Goal: Task Accomplishment & Management: Use online tool/utility

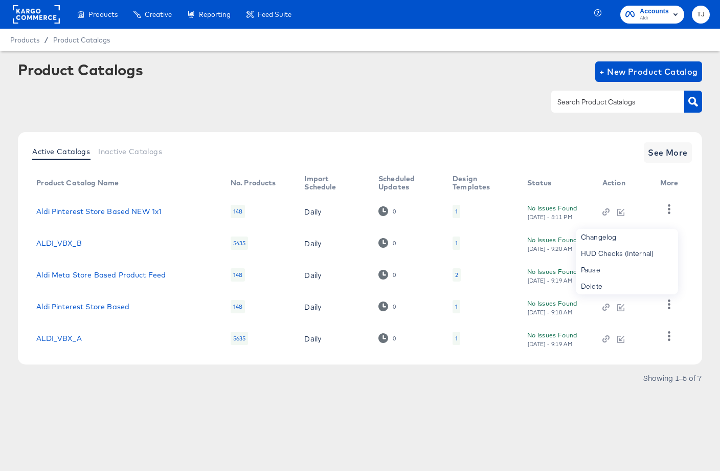
click at [44, 13] on rect at bounding box center [36, 14] width 47 height 18
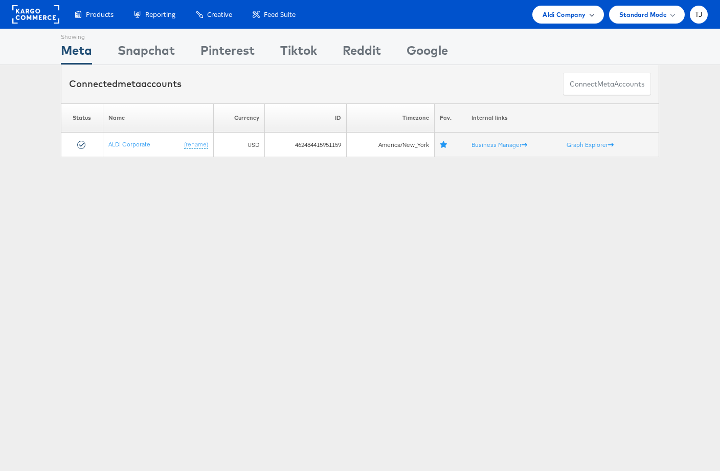
click at [591, 18] on div "Aldi Company" at bounding box center [568, 14] width 51 height 11
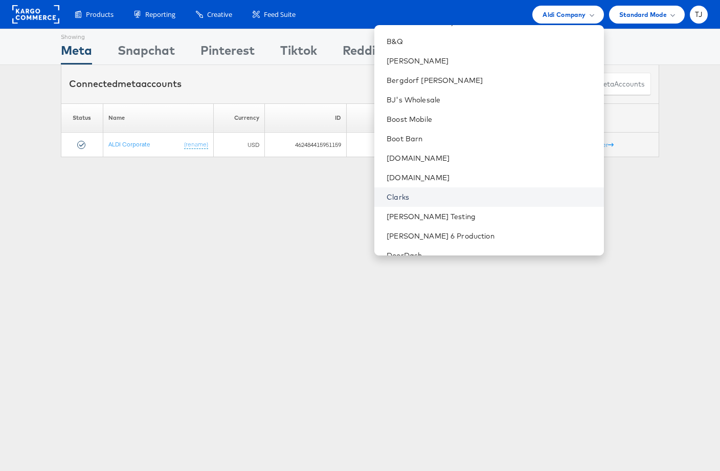
scroll to position [296, 0]
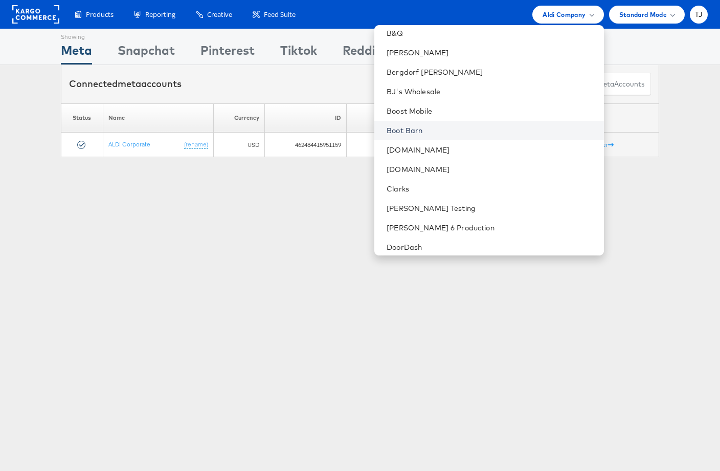
click at [480, 129] on link "Boot Barn" at bounding box center [491, 130] width 209 height 10
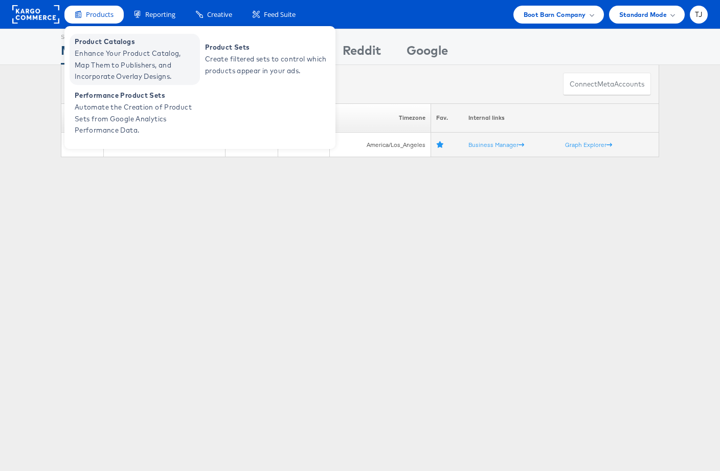
click at [103, 59] on span "Enhance Your Product Catalog, Map Them to Publishers, and Incorporate Overlay D…" at bounding box center [136, 65] width 123 height 35
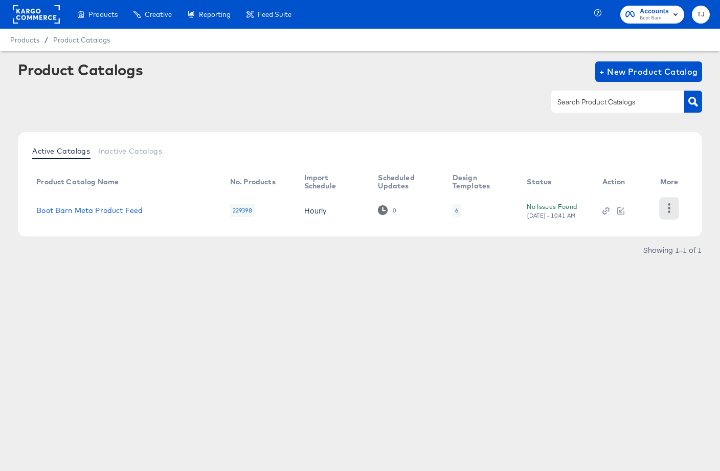
click at [668, 209] on icon "button" at bounding box center [670, 208] width 10 height 10
click at [656, 195] on div "HUD Checks (Internal)" at bounding box center [627, 199] width 102 height 16
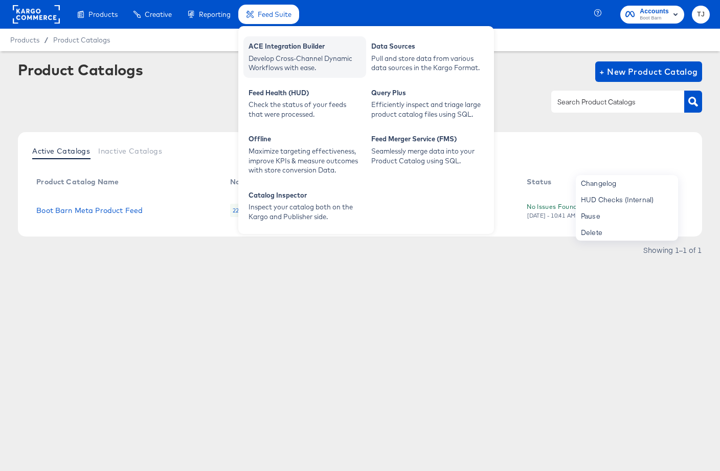
click at [265, 41] on div "ACE Integration Builder" at bounding box center [305, 47] width 113 height 12
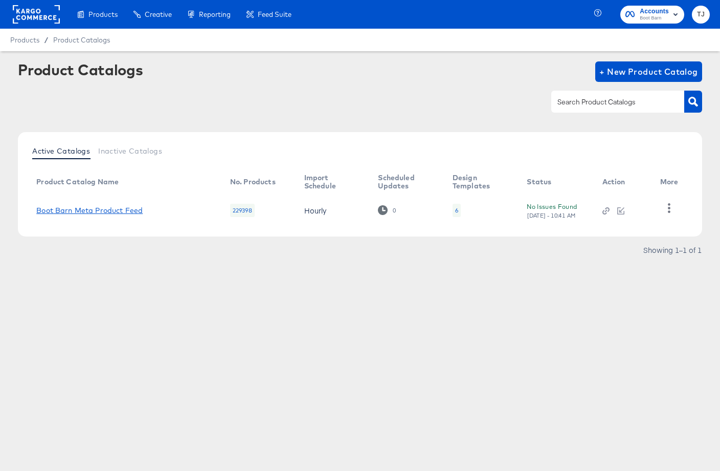
click at [112, 208] on link "Boot Barn Meta Product Feed" at bounding box center [89, 210] width 106 height 8
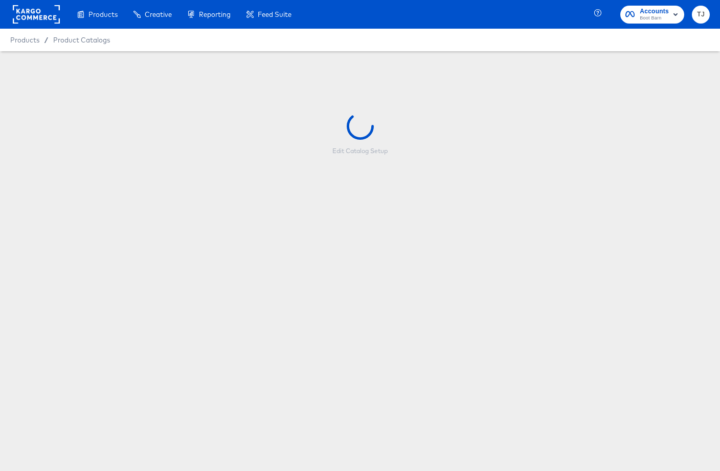
click at [111, 211] on div "Edit Catalog Setup" at bounding box center [360, 133] width 720 height 165
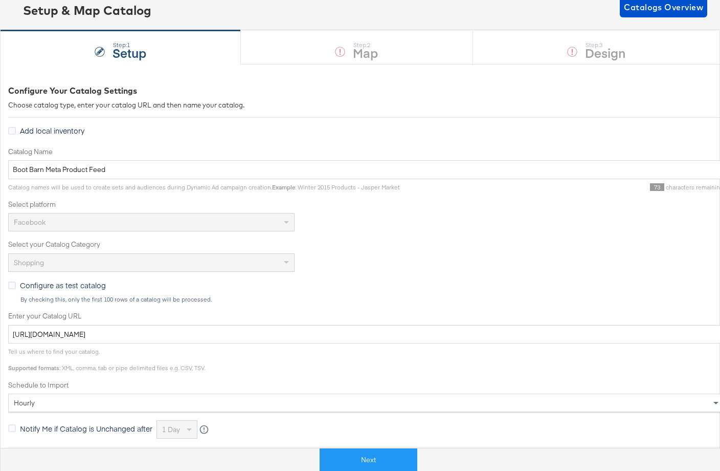
scroll to position [216, 0]
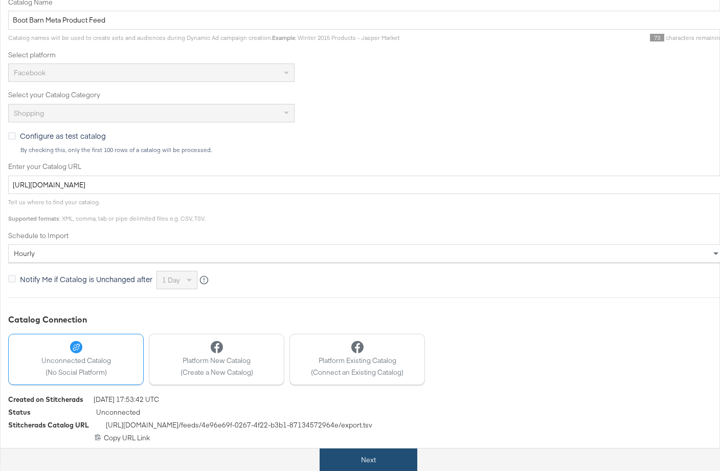
click at [390, 457] on button "Next" at bounding box center [369, 459] width 98 height 23
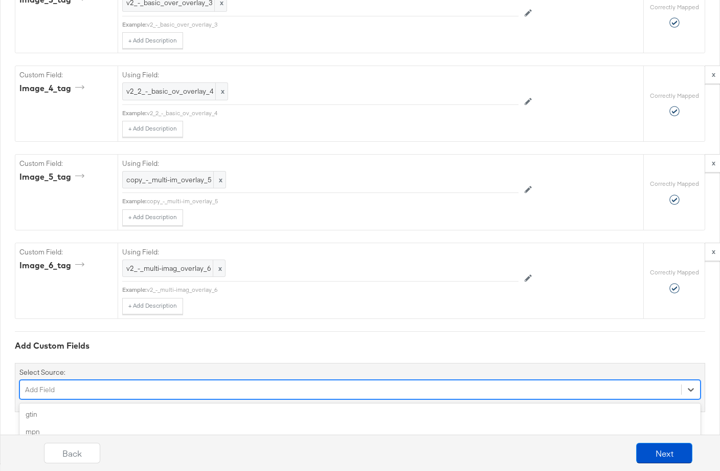
scroll to position [1794, 0]
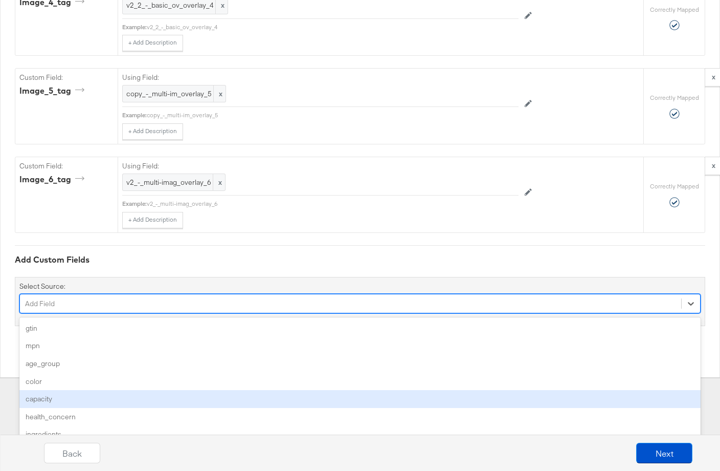
click at [299, 313] on div "option capacity focused, 5 of 161. 161 results available. Use Up and Down to ch…" at bounding box center [360, 303] width 682 height 19
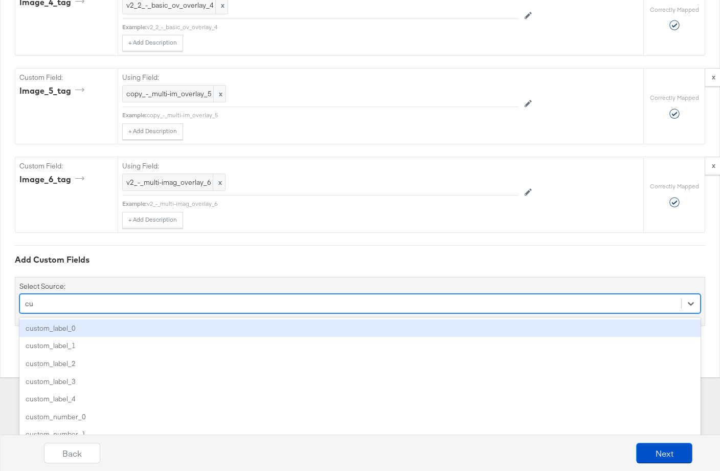
type input "cust"
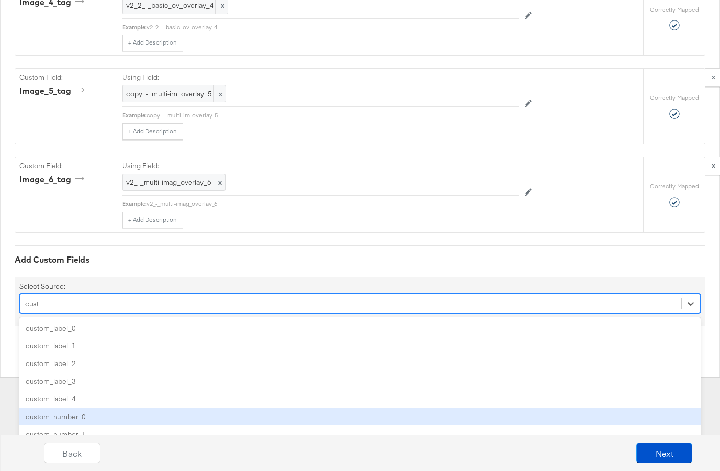
scroll to position [1790, 0]
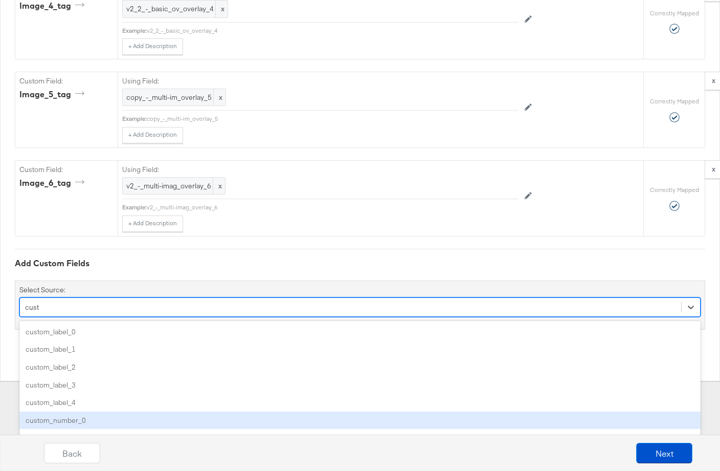
click at [269, 418] on div "custom_number_0" at bounding box center [360, 420] width 682 height 18
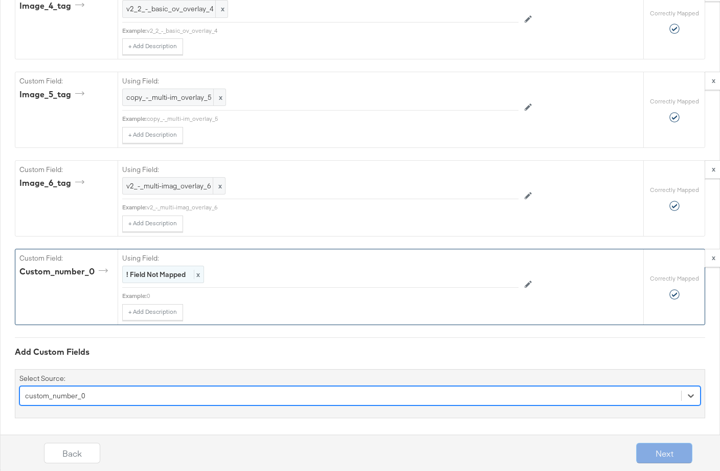
scroll to position [1796, 0]
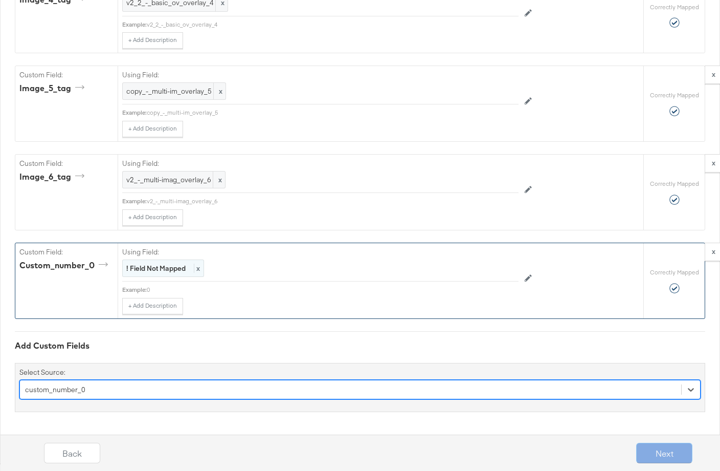
click at [197, 267] on span "x" at bounding box center [197, 268] width 6 height 9
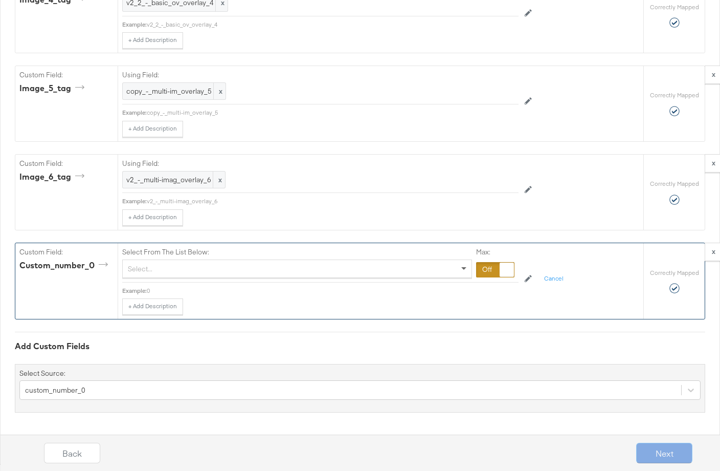
click at [462, 268] on span at bounding box center [464, 269] width 5 height 4
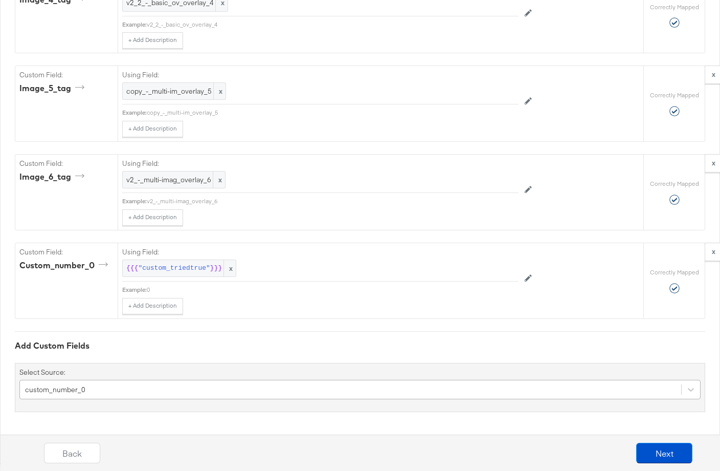
scroll to position [1882, 0]
click at [322, 387] on div "custom_number_0" at bounding box center [360, 389] width 682 height 19
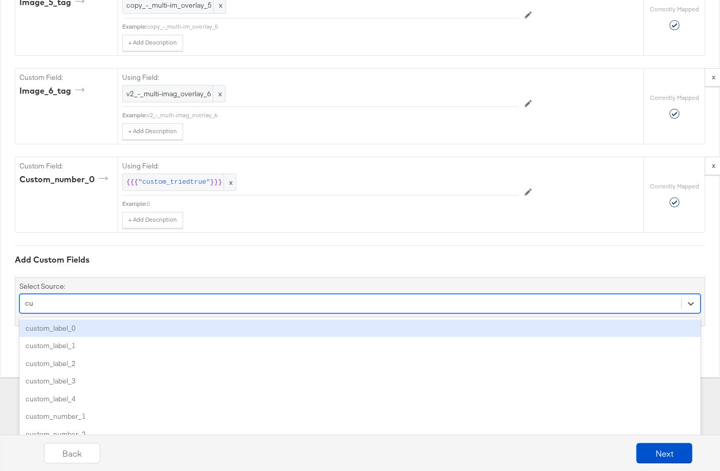
type input "cus"
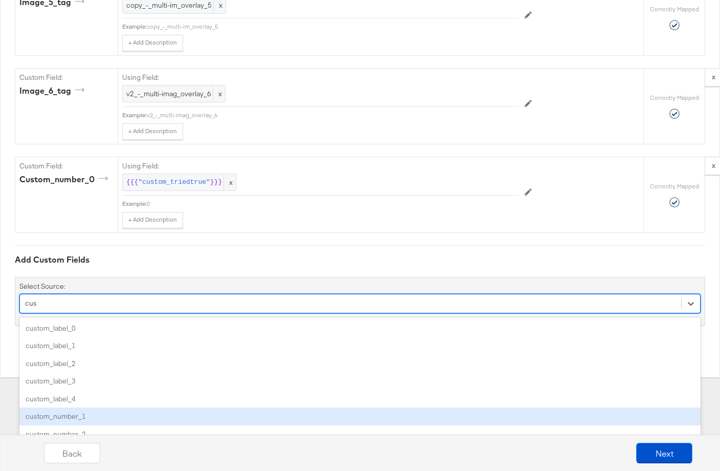
click at [300, 410] on div "custom_number_1" at bounding box center [360, 416] width 682 height 18
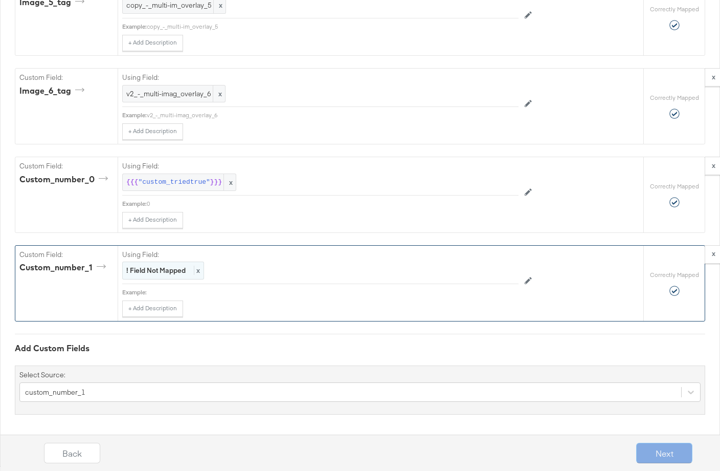
click at [183, 269] on strong "! Field Not Mapped" at bounding box center [155, 270] width 59 height 9
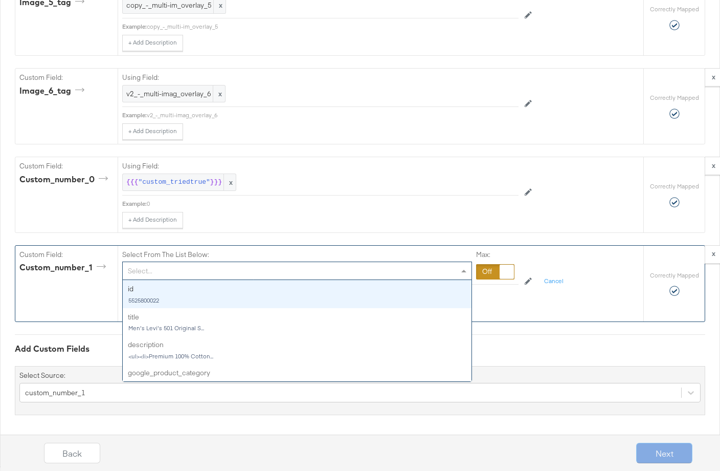
click at [236, 269] on div "Select..." at bounding box center [297, 270] width 349 height 17
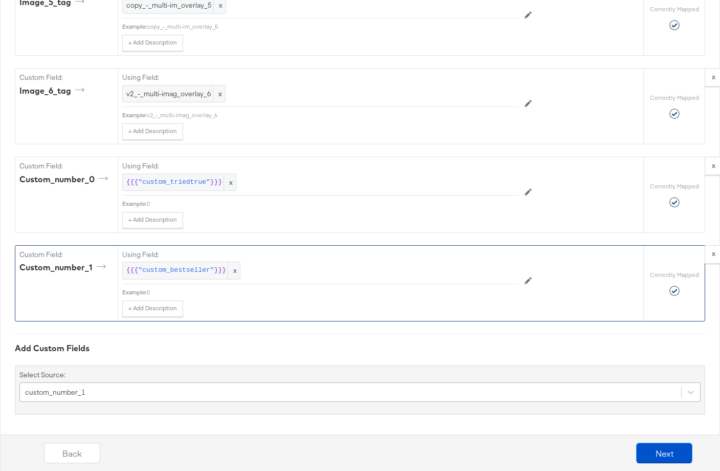
scroll to position [1971, 0]
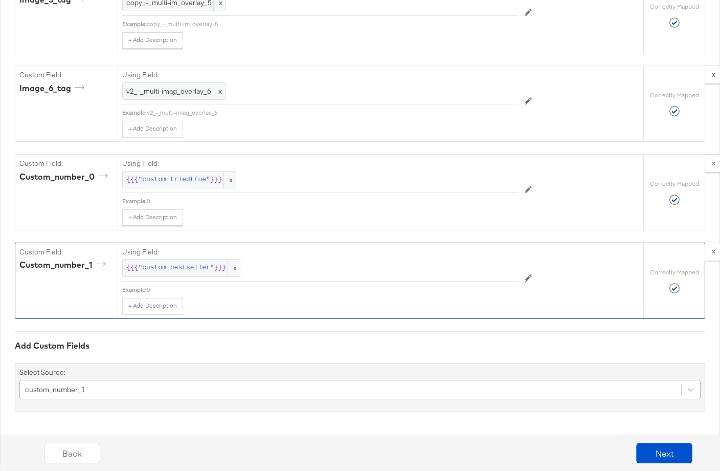
click at [161, 390] on div "custom_number_1" at bounding box center [360, 389] width 682 height 19
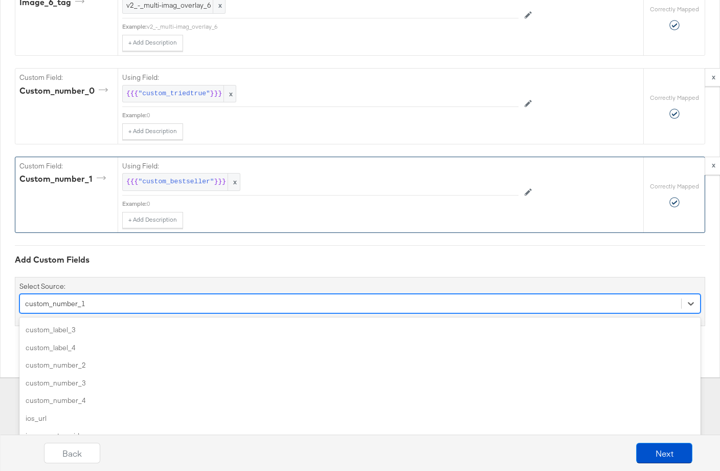
scroll to position [696, 0]
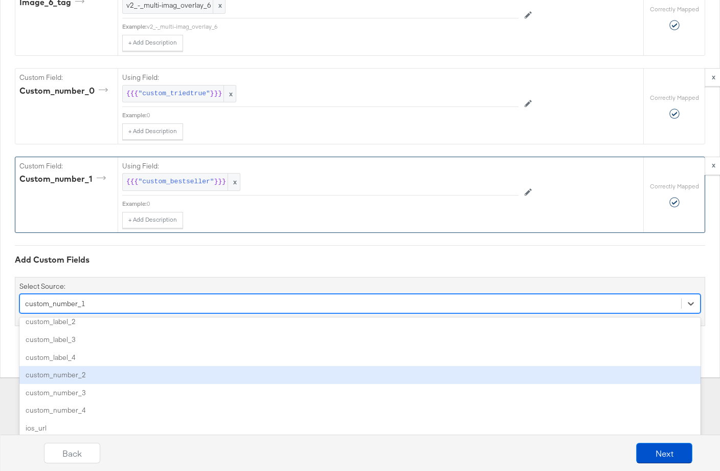
click at [152, 382] on div "custom_number_2" at bounding box center [360, 375] width 682 height 18
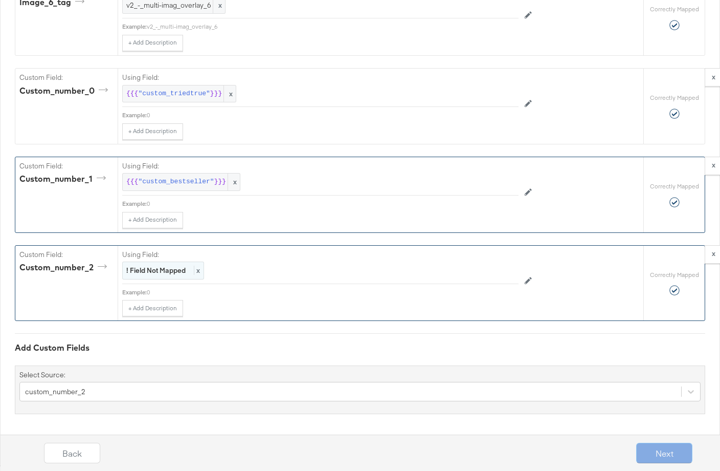
click at [195, 266] on span "x" at bounding box center [197, 270] width 6 height 9
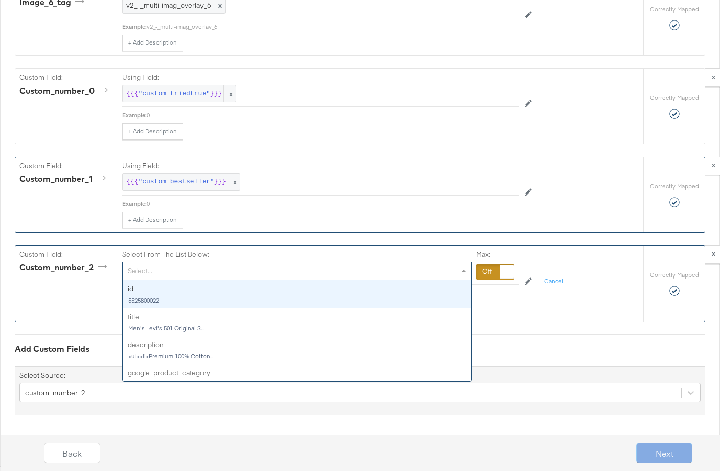
click at [193, 271] on div "Select..." at bounding box center [297, 270] width 349 height 17
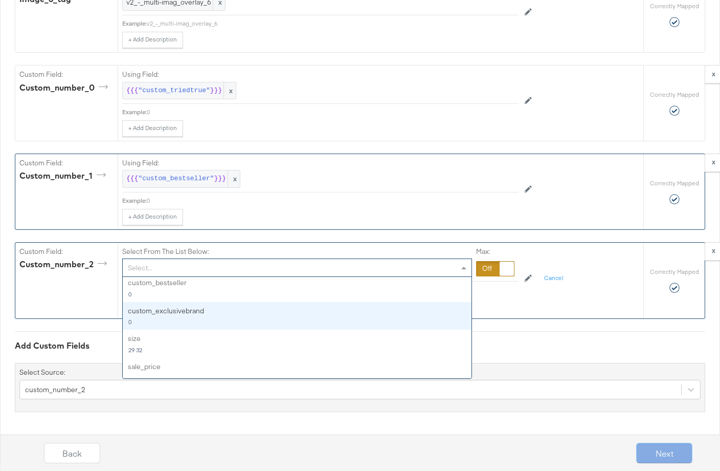
scroll to position [1973, 0]
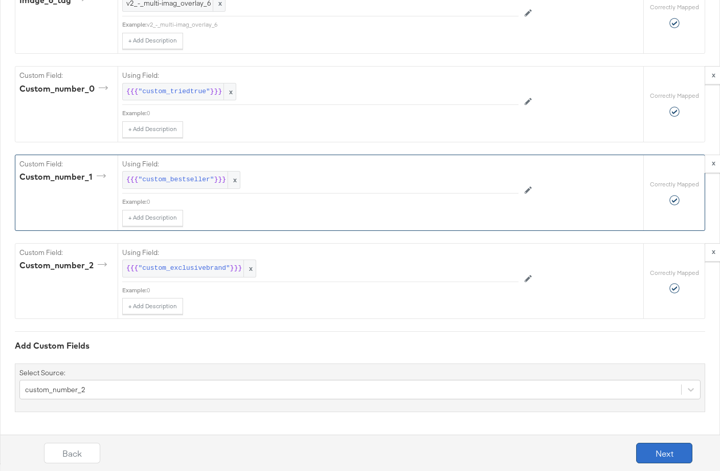
click at [681, 455] on button "Next" at bounding box center [665, 453] width 56 height 20
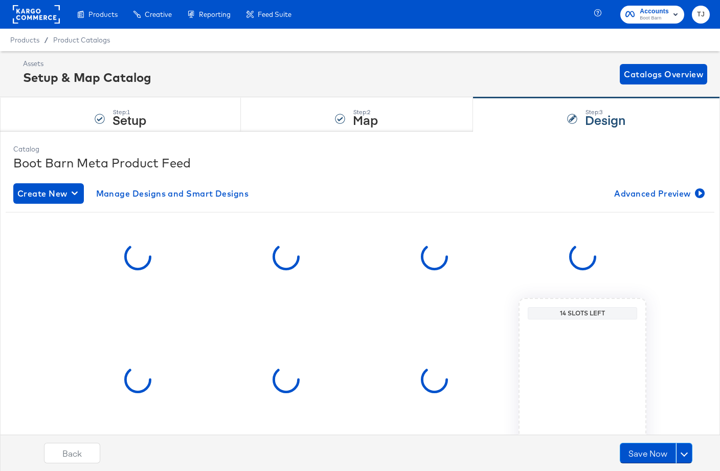
scroll to position [72, 0]
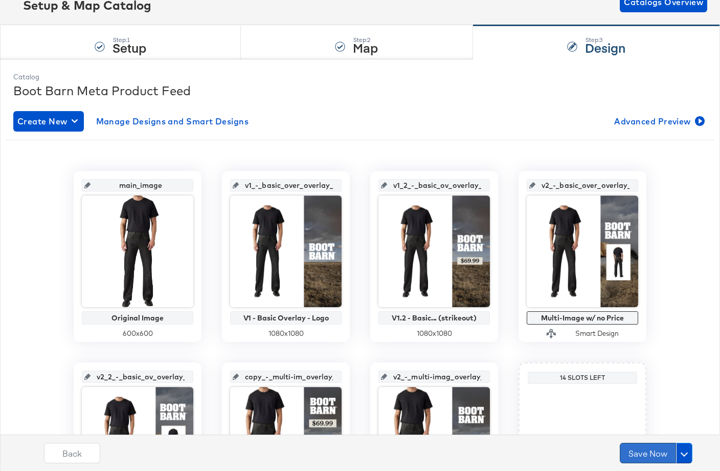
click at [648, 453] on button "Save Now" at bounding box center [648, 453] width 56 height 20
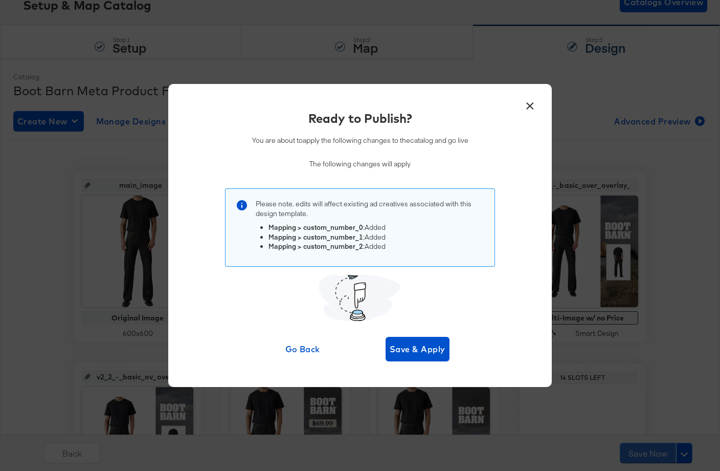
scroll to position [0, 0]
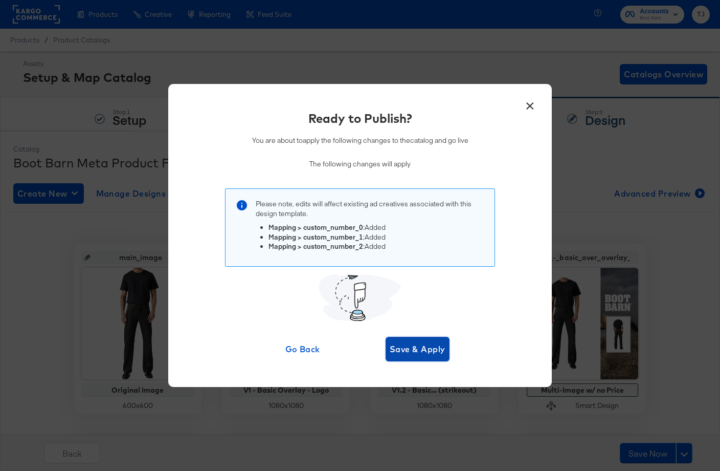
click at [425, 347] on span "Save & Apply" at bounding box center [418, 349] width 56 height 14
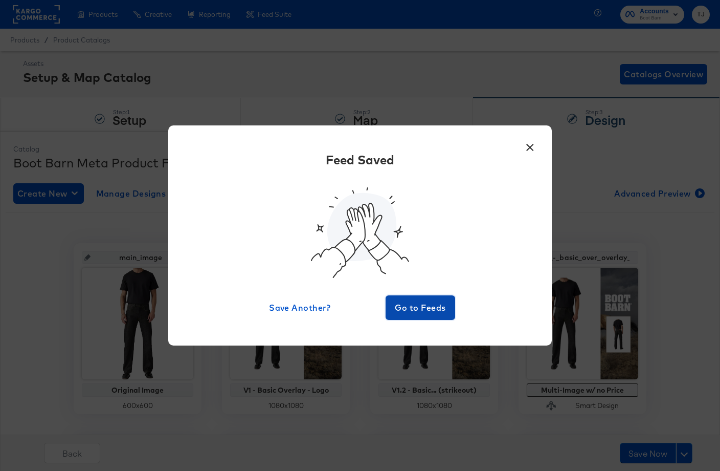
drag, startPoint x: 429, startPoint y: 310, endPoint x: 424, endPoint y: 313, distance: 5.7
click at [428, 310] on span "Go to Feeds" at bounding box center [420, 307] width 61 height 14
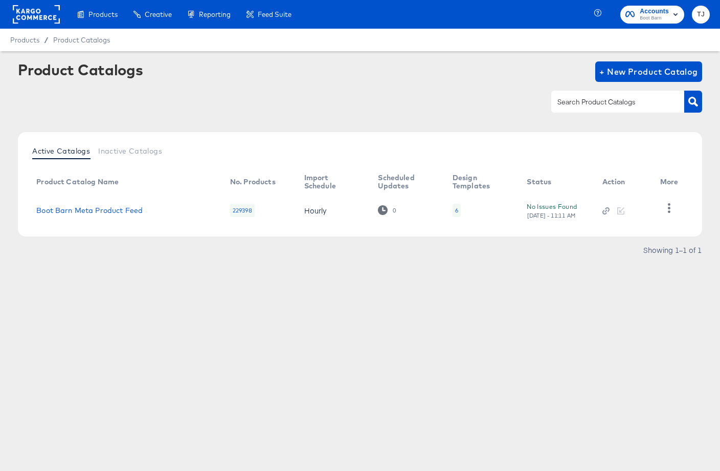
click at [35, 19] on rect at bounding box center [36, 14] width 47 height 18
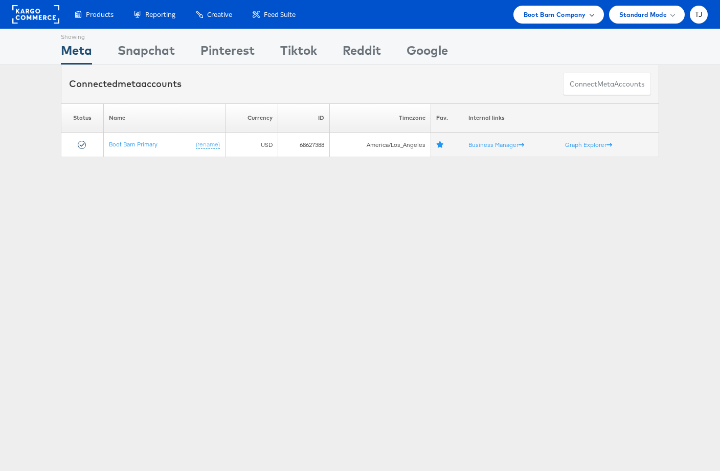
click at [576, 12] on span "Boot Barn Company" at bounding box center [555, 14] width 62 height 11
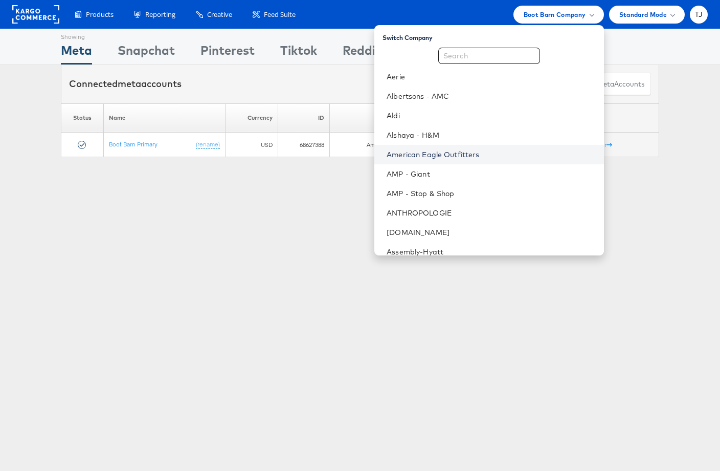
click at [522, 154] on link "American Eagle Outfitters" at bounding box center [491, 154] width 209 height 10
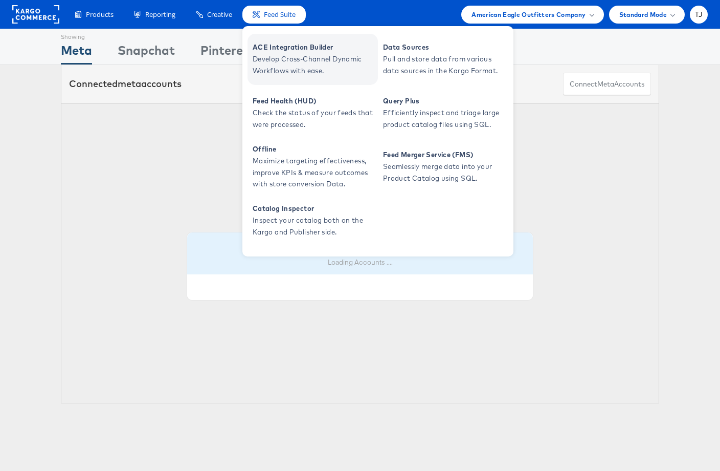
click at [279, 49] on span "ACE Integration Builder" at bounding box center [314, 47] width 123 height 12
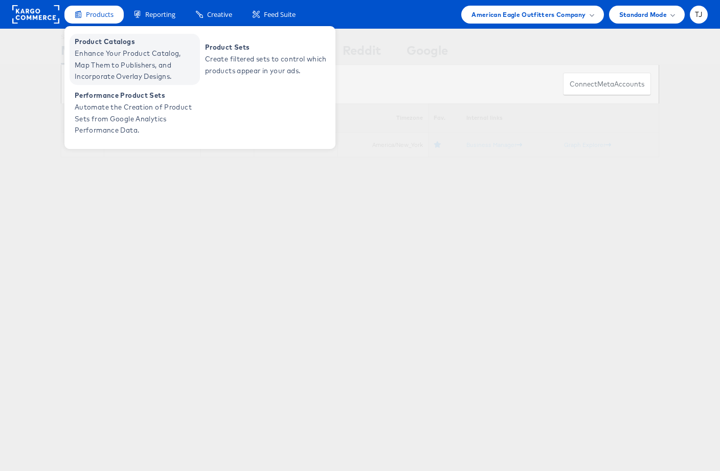
click at [103, 57] on span "Enhance Your Product Catalog, Map Them to Publishers, and Incorporate Overlay D…" at bounding box center [136, 65] width 123 height 35
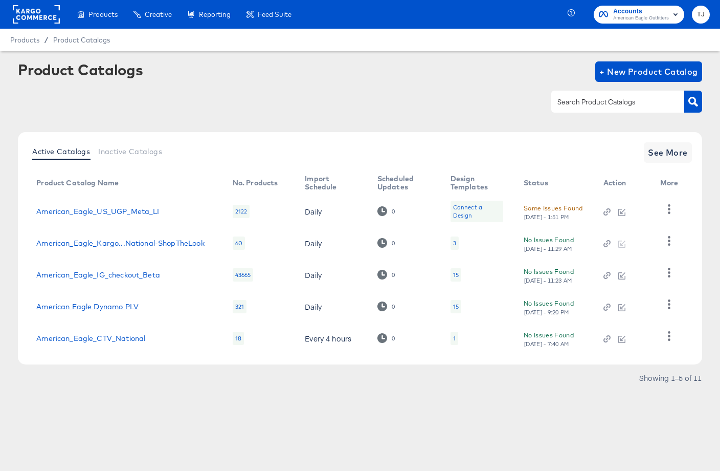
click at [96, 307] on link "American Eagle Dynamo PLV" at bounding box center [87, 306] width 102 height 8
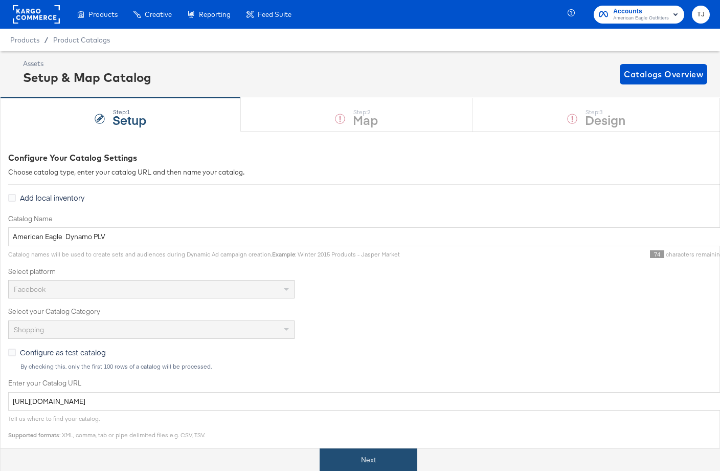
click at [379, 457] on button "Next" at bounding box center [369, 459] width 98 height 23
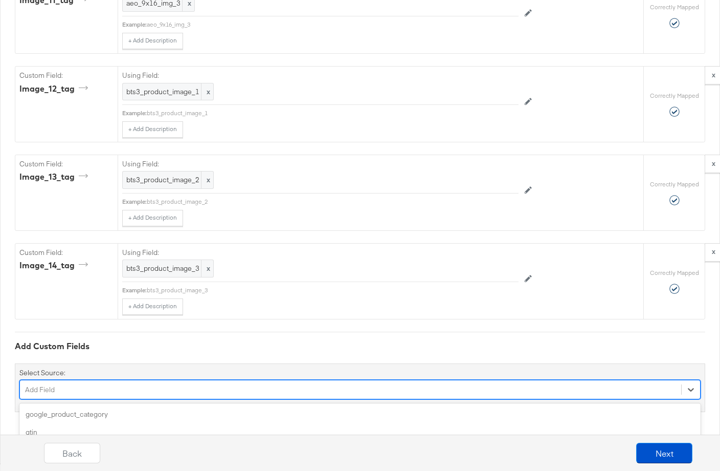
scroll to position [2114, 0]
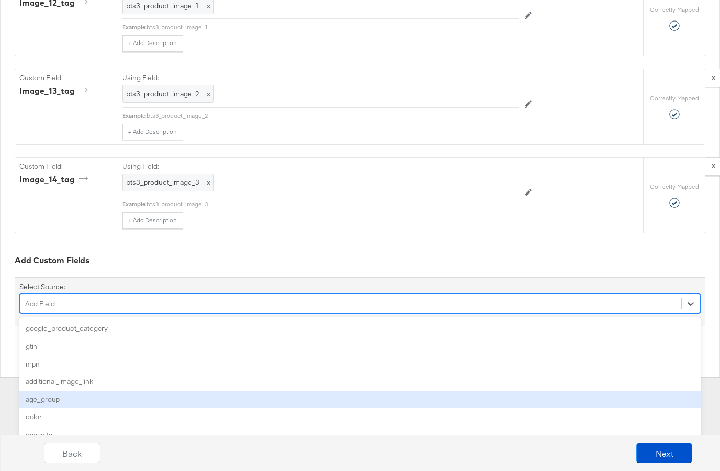
click at [239, 313] on div "option age_group focused, 5 of 157. 157 results available. Use Up and Down to c…" at bounding box center [360, 303] width 682 height 19
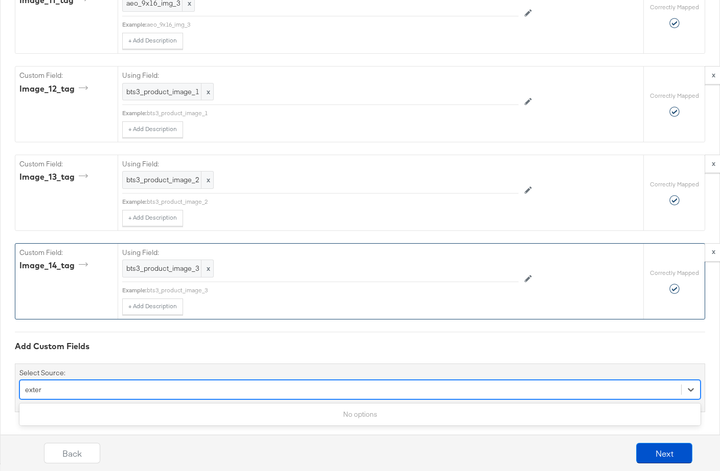
scroll to position [2027, 0]
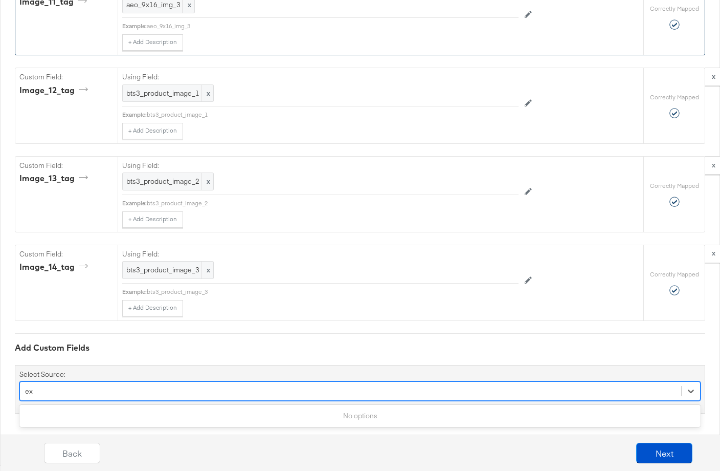
type input "e"
